Goal: Information Seeking & Learning: Learn about a topic

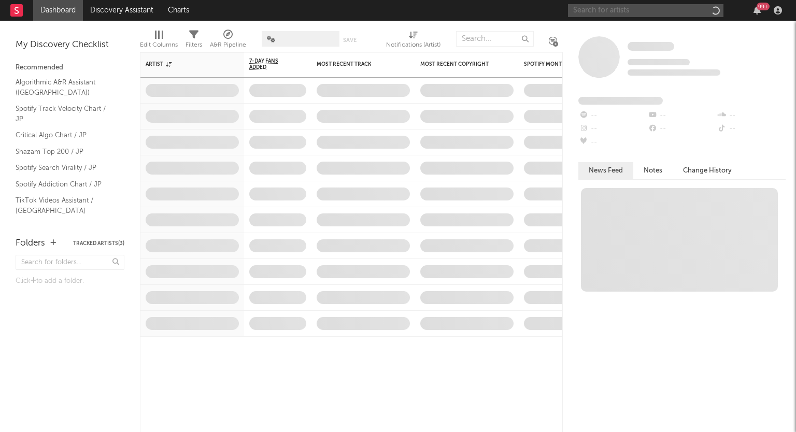
click at [621, 12] on input "text" at bounding box center [646, 10] width 156 height 13
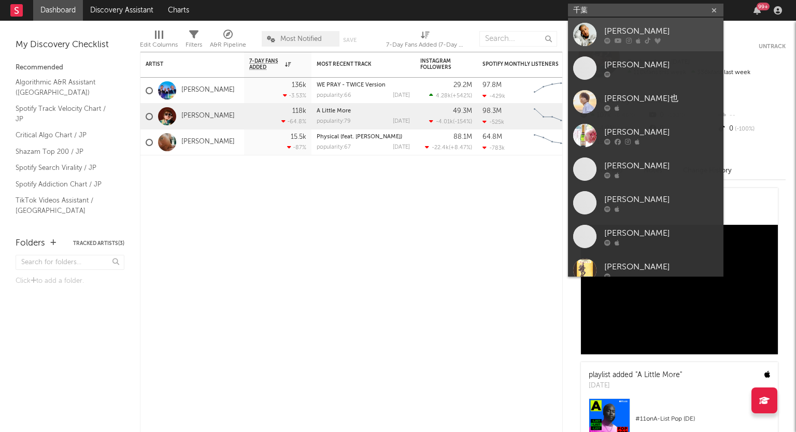
type input "千葉"
click at [622, 25] on div "[PERSON_NAME]" at bounding box center [662, 31] width 114 height 12
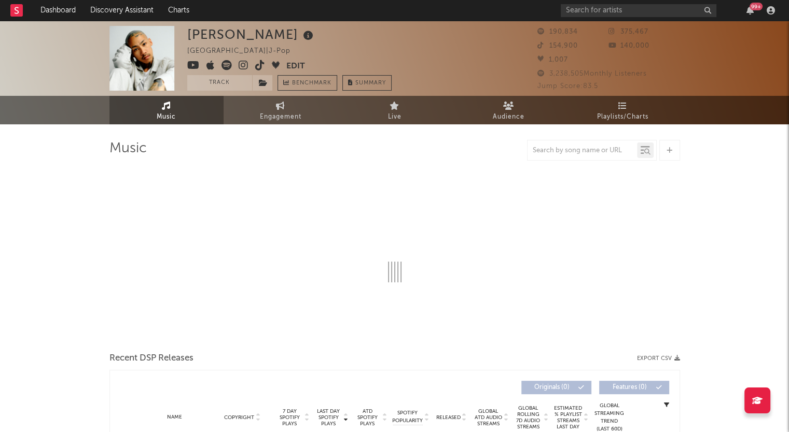
select select "6m"
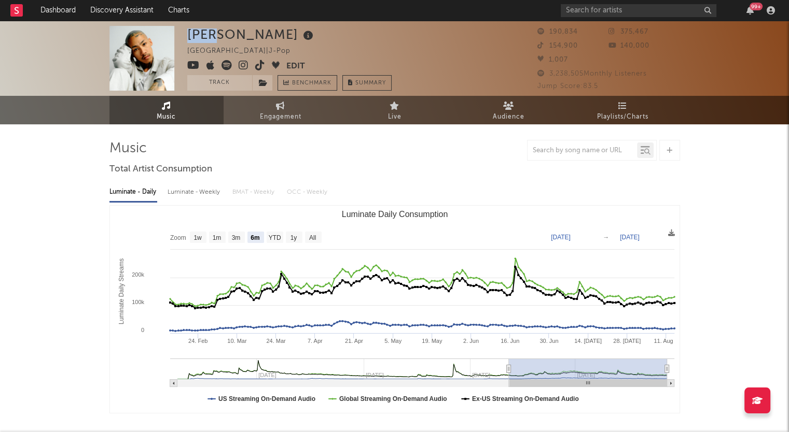
drag, startPoint x: 243, startPoint y: 35, endPoint x: 185, endPoint y: 39, distance: 57.7
click at [185, 38] on div "[PERSON_NAME] Japan | J-Pop Edit Track Benchmark Summary 190,834 375,467 154,90…" at bounding box center [394, 58] width 789 height 75
copy div "[PERSON_NAME]"
